Goal: Browse casually: Explore the website without a specific task or goal

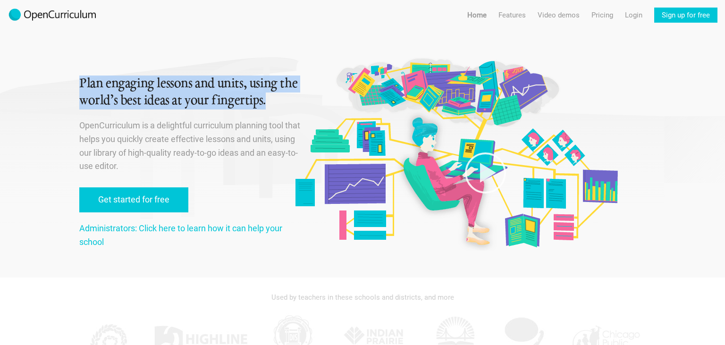
drag, startPoint x: 80, startPoint y: 82, endPoint x: 283, endPoint y: 98, distance: 203.7
click at [283, 98] on h1 "Plan engaging lessons and units, using the world’s best ideas at your fingertip…" at bounding box center [190, 93] width 223 height 34
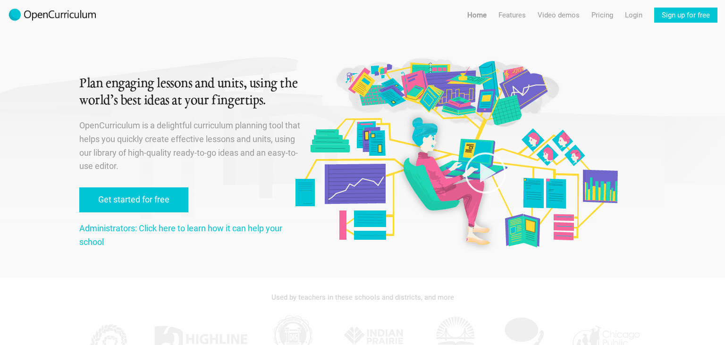
click at [283, 98] on h1 "Plan engaging lessons and units, using the world’s best ideas at your fingertip…" at bounding box center [190, 93] width 223 height 34
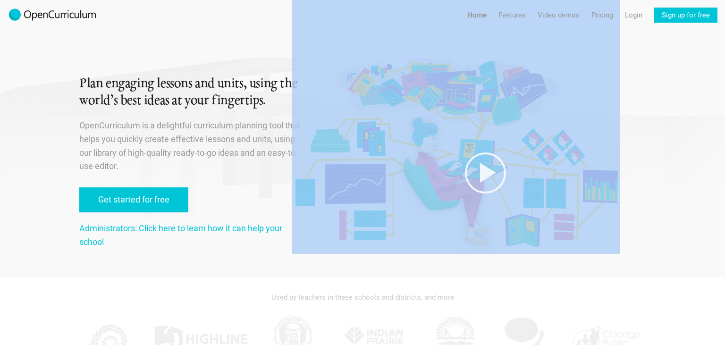
drag, startPoint x: 60, startPoint y: 113, endPoint x: 72, endPoint y: 83, distance: 32.9
click at [72, 83] on div "Plan engaging lessons and units, using the world’s best ideas at your fingertip…" at bounding box center [362, 139] width 645 height 278
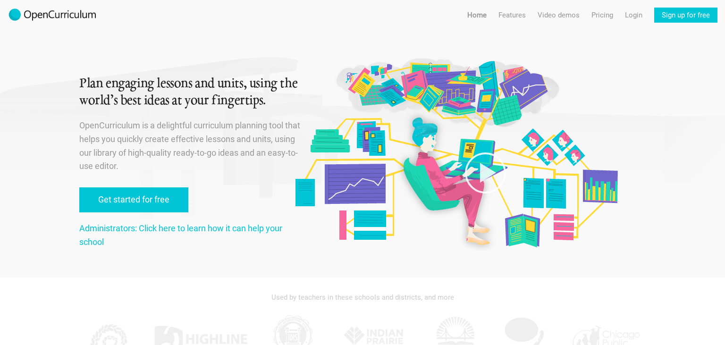
click at [72, 83] on div "Plan engaging lessons and units, using the world’s best ideas at your fingertip…" at bounding box center [362, 139] width 645 height 278
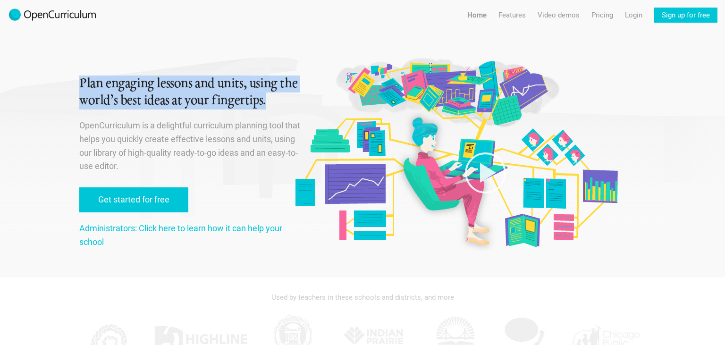
drag, startPoint x: 82, startPoint y: 85, endPoint x: 273, endPoint y: 108, distance: 192.7
click at [273, 108] on h1 "Plan engaging lessons and units, using the world’s best ideas at your fingertip…" at bounding box center [190, 93] width 223 height 34
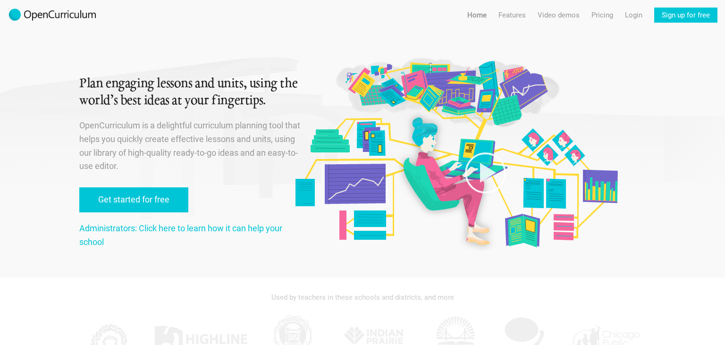
click at [273, 108] on h1 "Plan engaging lessons and units, using the world’s best ideas at your fingertip…" at bounding box center [190, 93] width 223 height 34
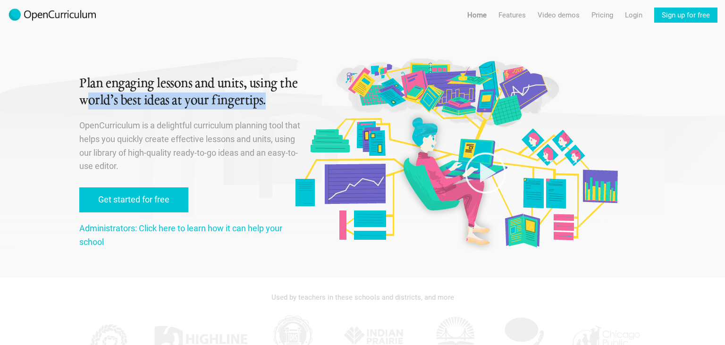
drag, startPoint x: 106, startPoint y: 106, endPoint x: 87, endPoint y: 96, distance: 21.3
click at [87, 96] on h1 "Plan engaging lessons and units, using the world’s best ideas at your fingertip…" at bounding box center [190, 93] width 223 height 34
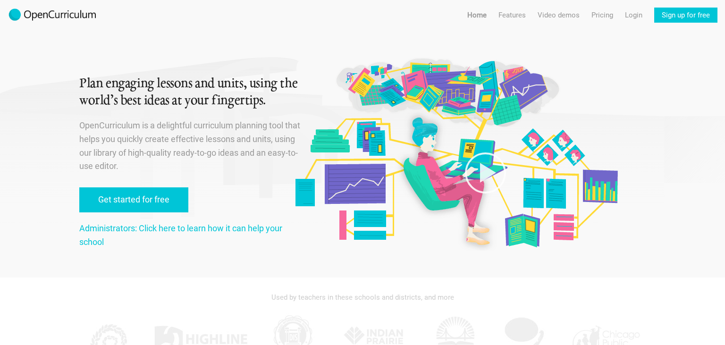
click at [87, 96] on h1 "Plan engaging lessons and units, using the world’s best ideas at your fingertip…" at bounding box center [190, 93] width 223 height 34
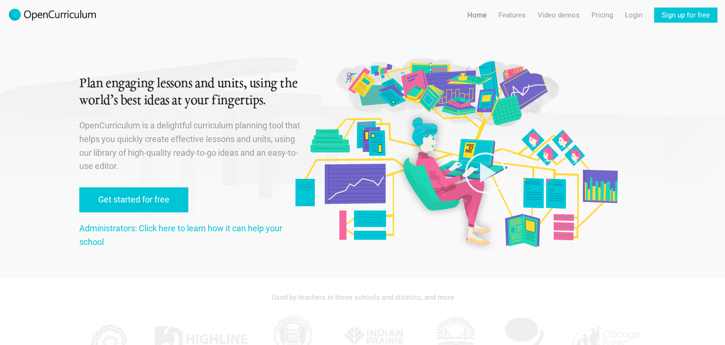
click at [126, 94] on h1 "Plan engaging lessons and units, using the world’s best ideas at your fingertip…" at bounding box center [190, 93] width 223 height 34
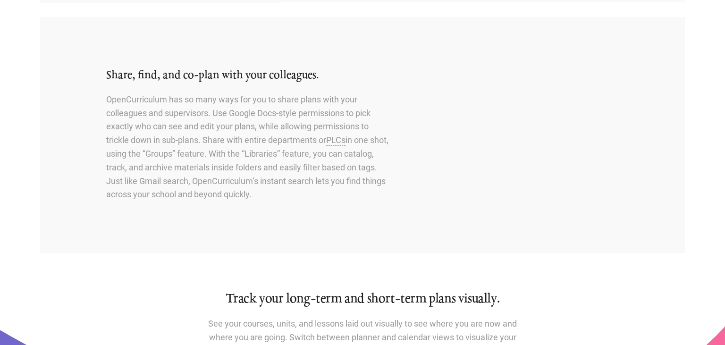
scroll to position [882, 0]
